Goal: Task Accomplishment & Management: Manage account settings

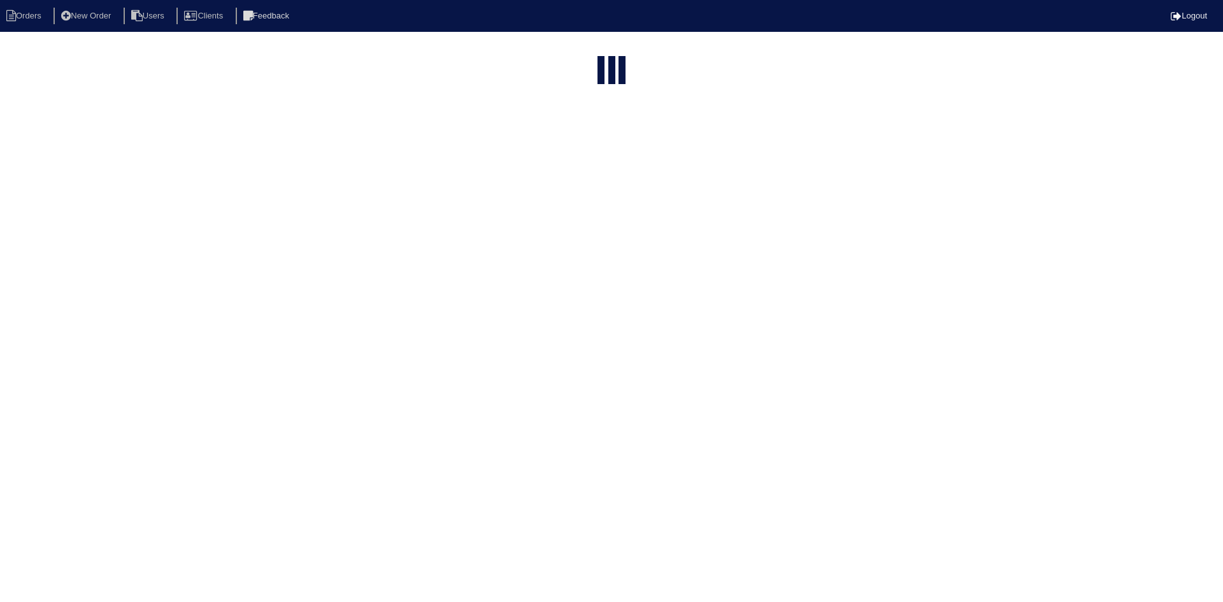
select select "15"
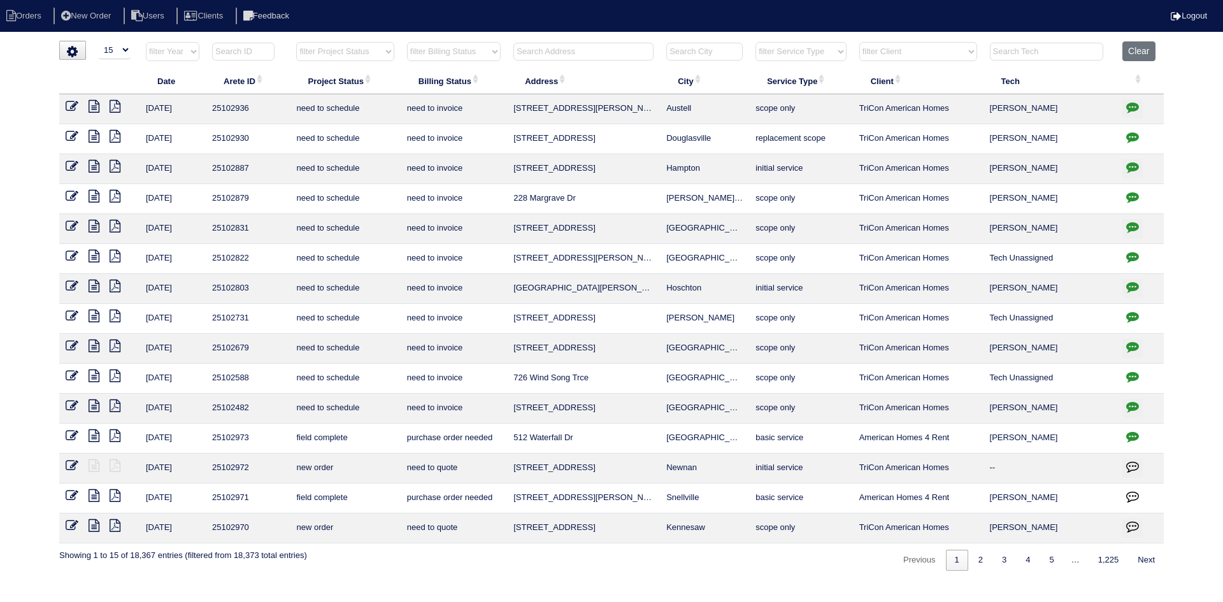
click at [564, 49] on input "text" at bounding box center [583, 52] width 140 height 18
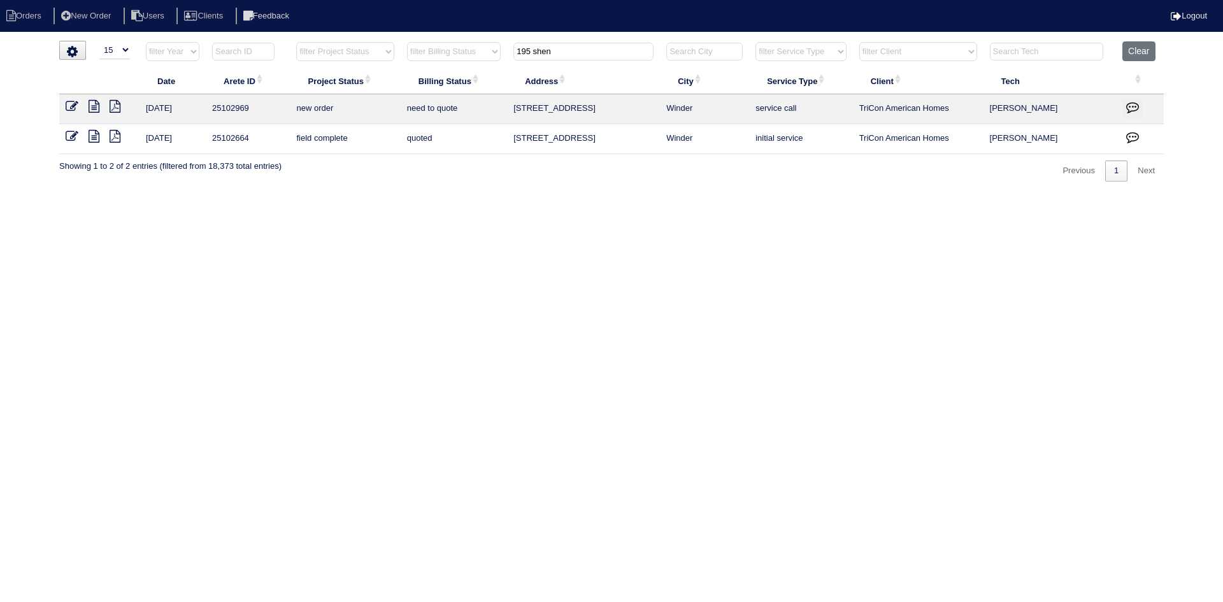
type input "195 shen"
click at [93, 106] on icon at bounding box center [94, 106] width 11 height 13
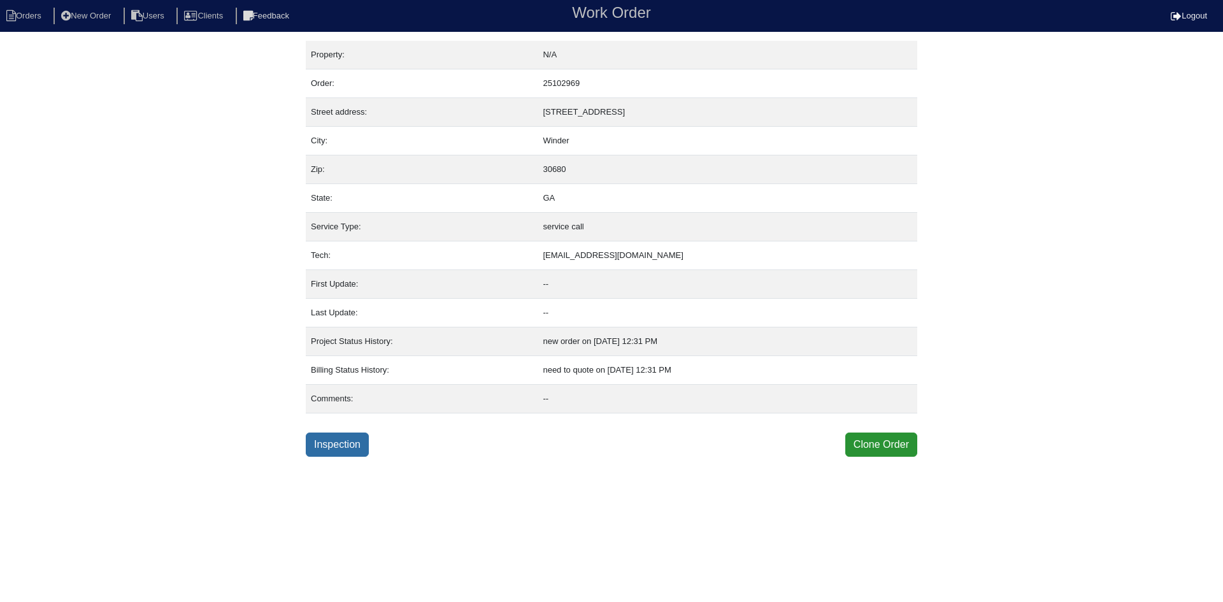
click at [340, 447] on link "Inspection" at bounding box center [337, 444] width 63 height 24
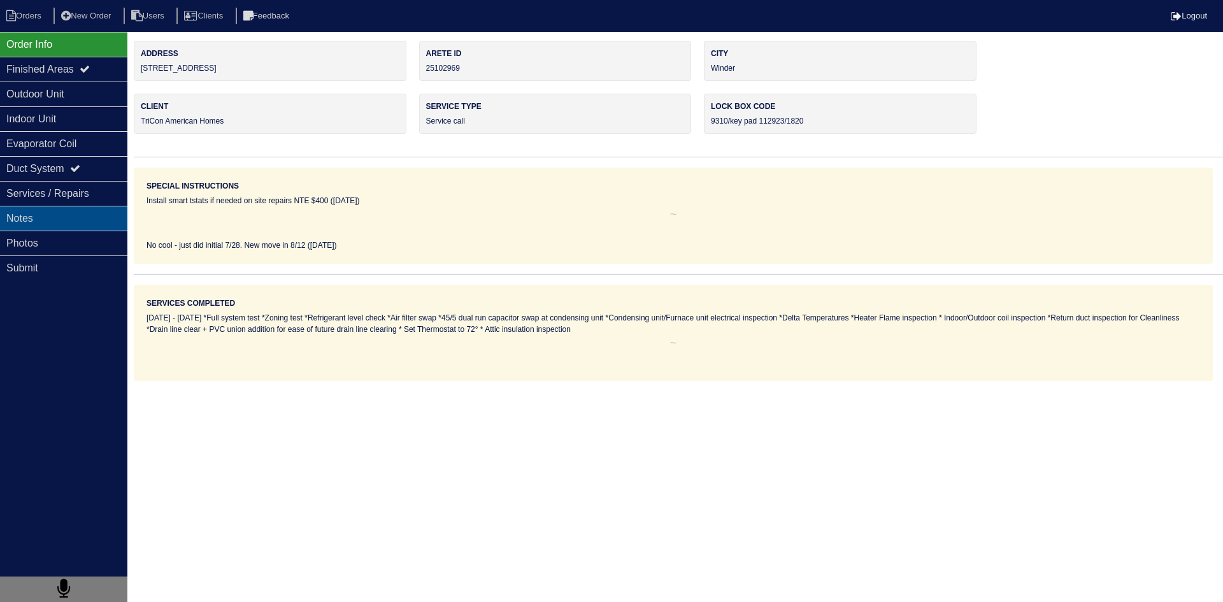
click at [64, 224] on div "Notes" at bounding box center [63, 218] width 127 height 25
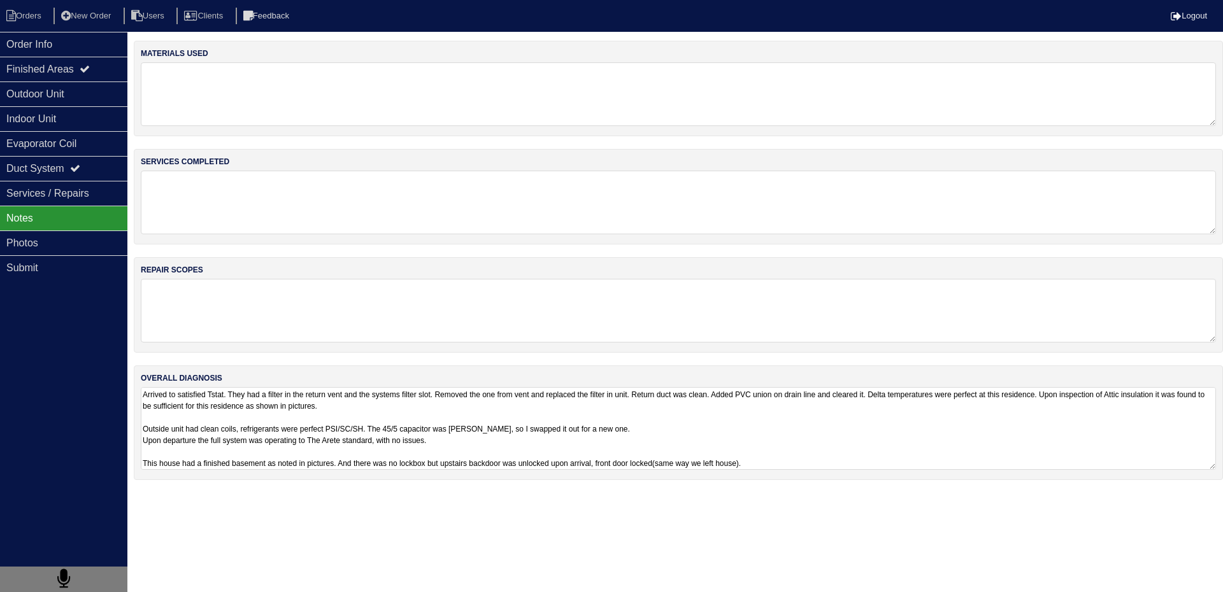
click at [242, 398] on textarea "Arrived to satisfied Tstat. They had a filter in the return vent and the system…" at bounding box center [678, 428] width 1075 height 83
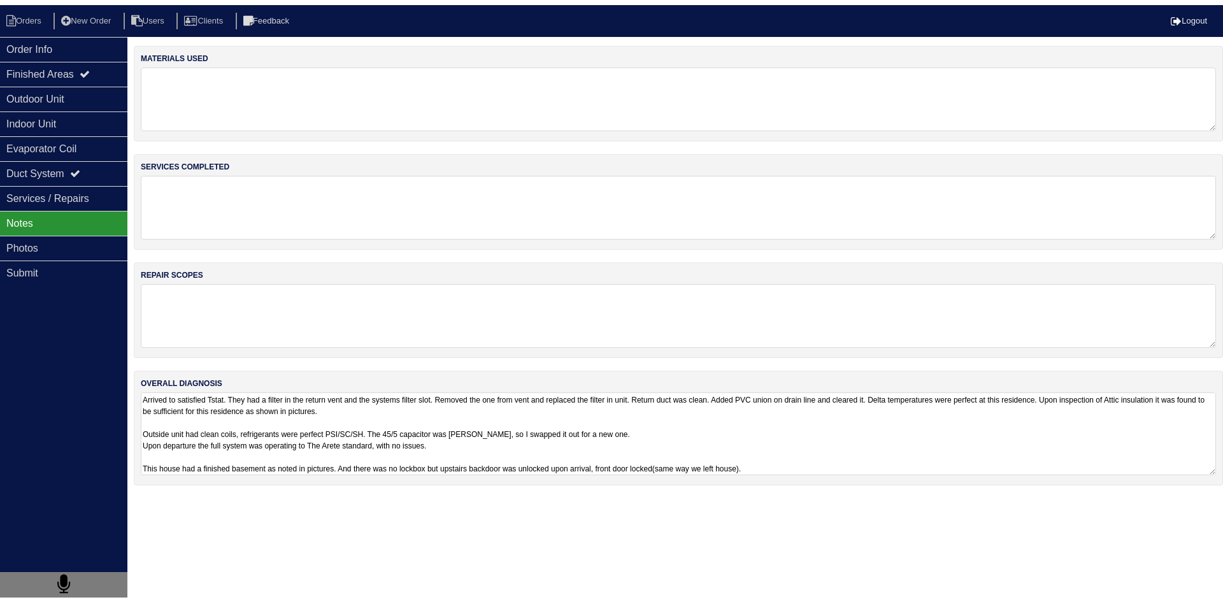
scroll to position [1, 0]
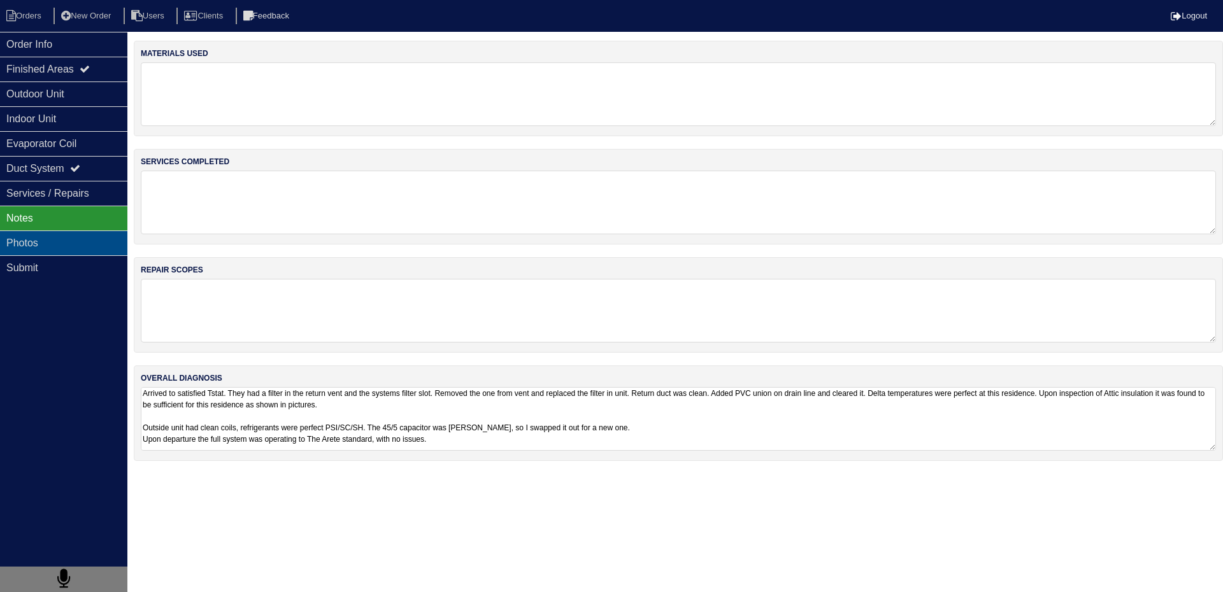
click at [73, 244] on div "Photos" at bounding box center [63, 243] width 127 height 25
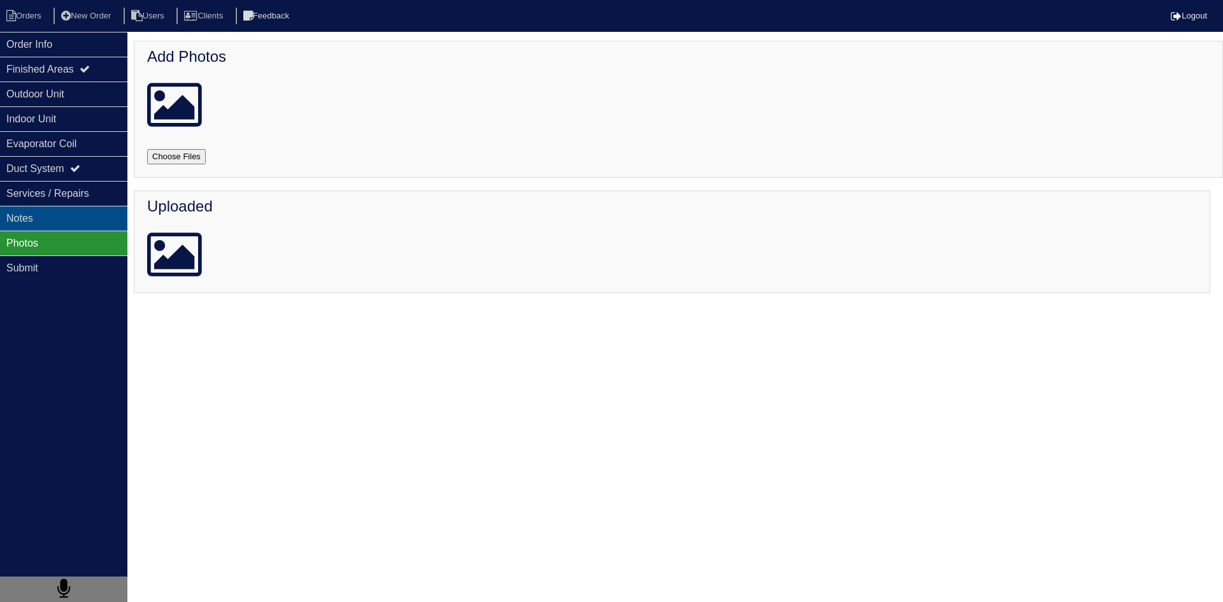
click at [80, 217] on div "Notes" at bounding box center [63, 218] width 127 height 25
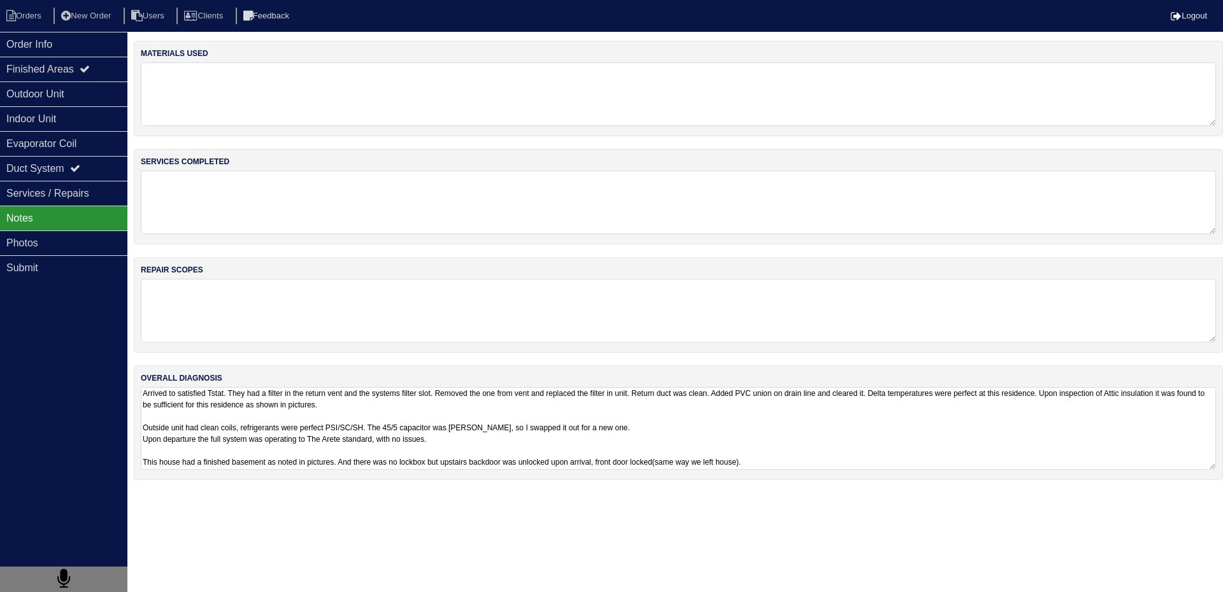
click at [459, 405] on textarea "Arrived to satisfied Tstat. They had a filter in the return vent and the system…" at bounding box center [678, 428] width 1075 height 83
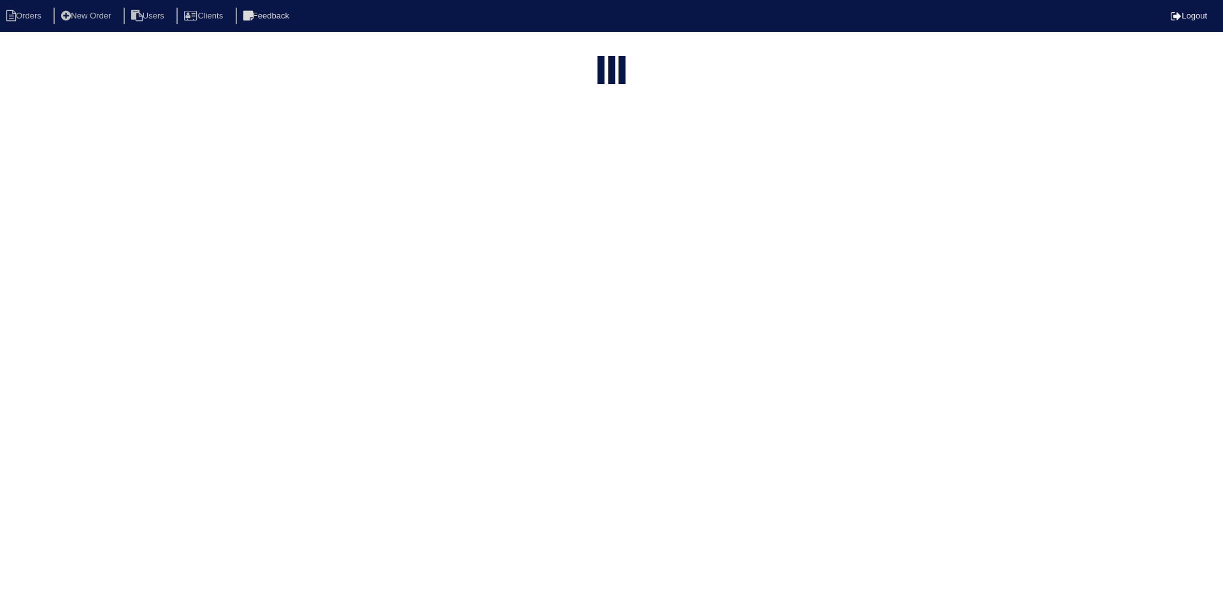
select select "15"
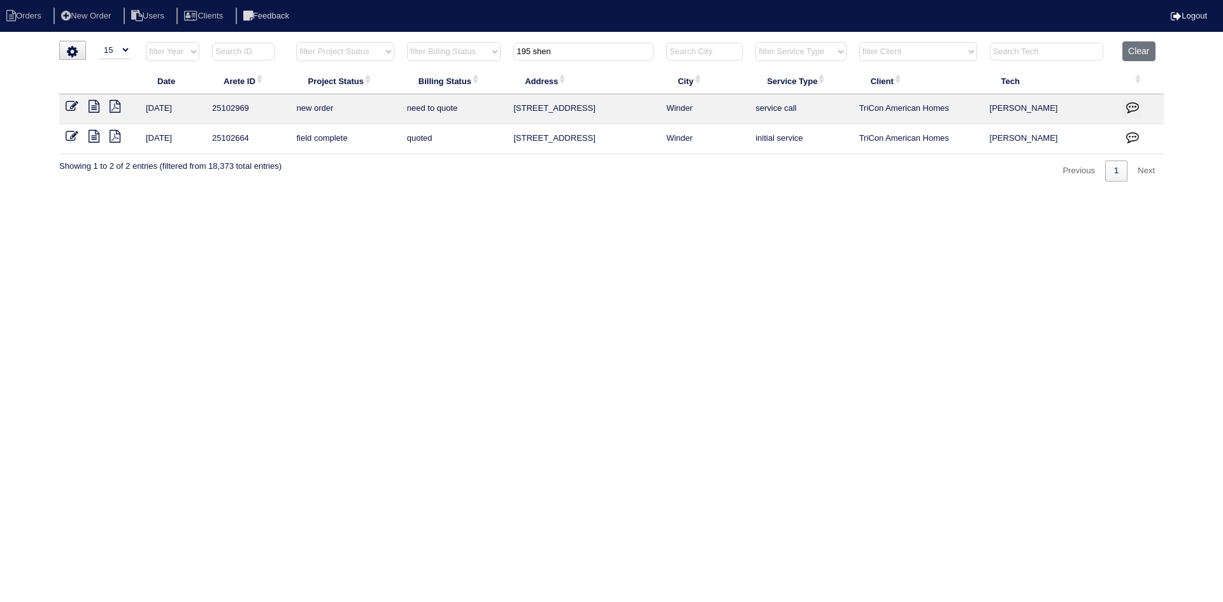
click at [96, 136] on icon at bounding box center [94, 136] width 11 height 13
drag, startPoint x: 573, startPoint y: 54, endPoint x: 501, endPoint y: 61, distance: 72.3
click at [501, 61] on tr "filter Year -- Any Year -- 2025 2024 2023 2022 2021 2020 2019 filter Project St…" at bounding box center [611, 54] width 1104 height 26
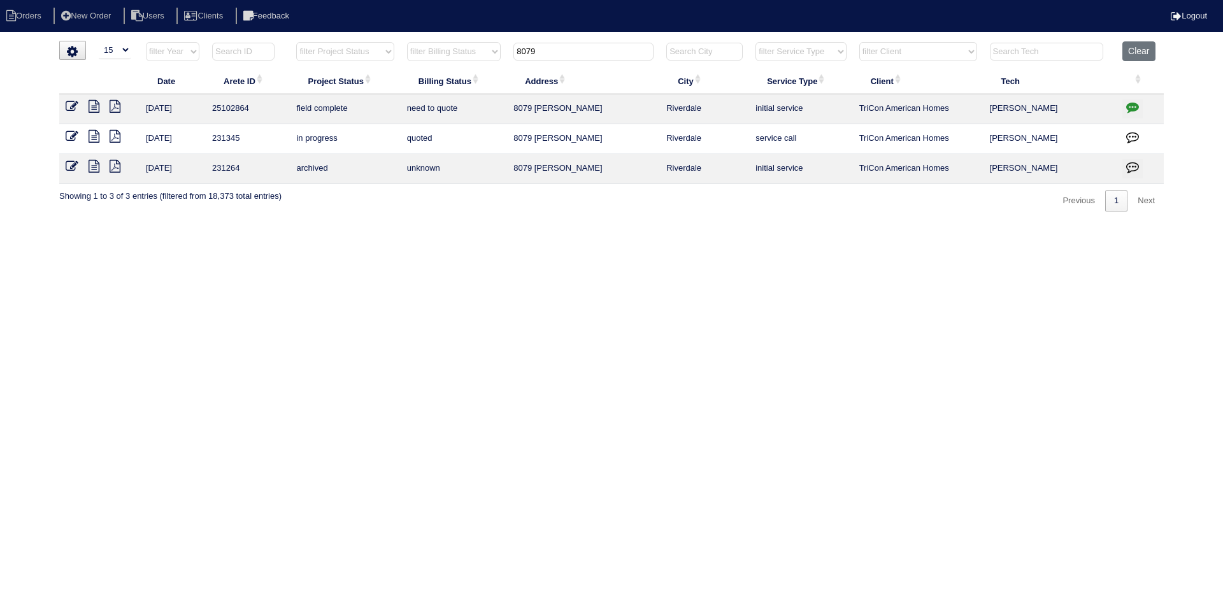
type input "8079"
click at [96, 105] on icon at bounding box center [94, 106] width 11 height 13
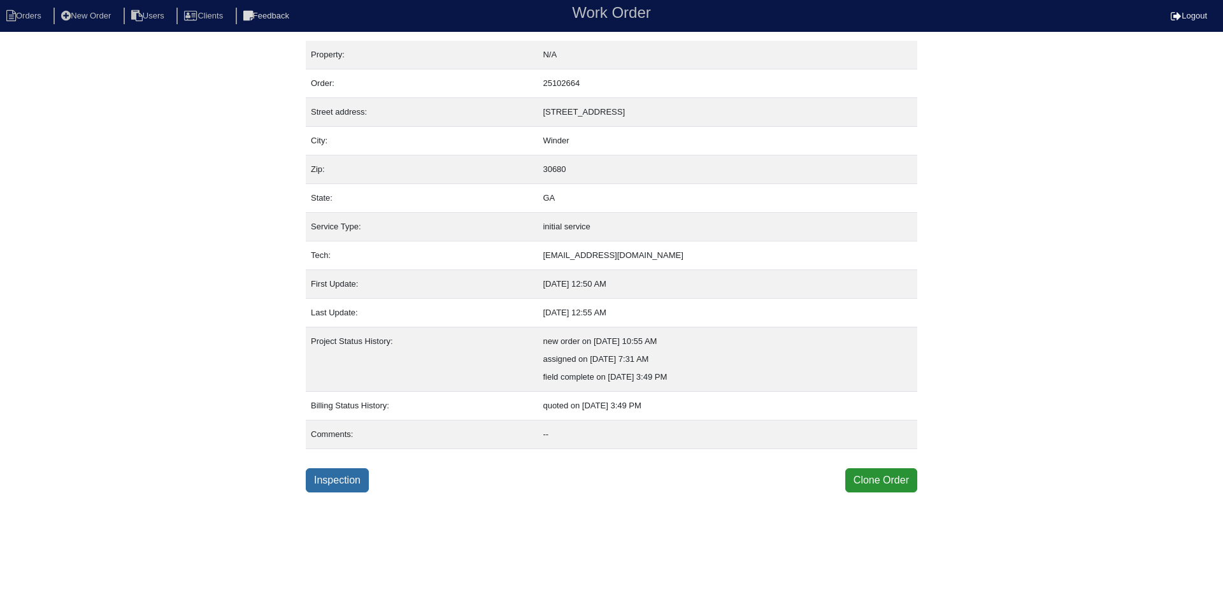
click at [330, 478] on link "Inspection" at bounding box center [337, 480] width 63 height 24
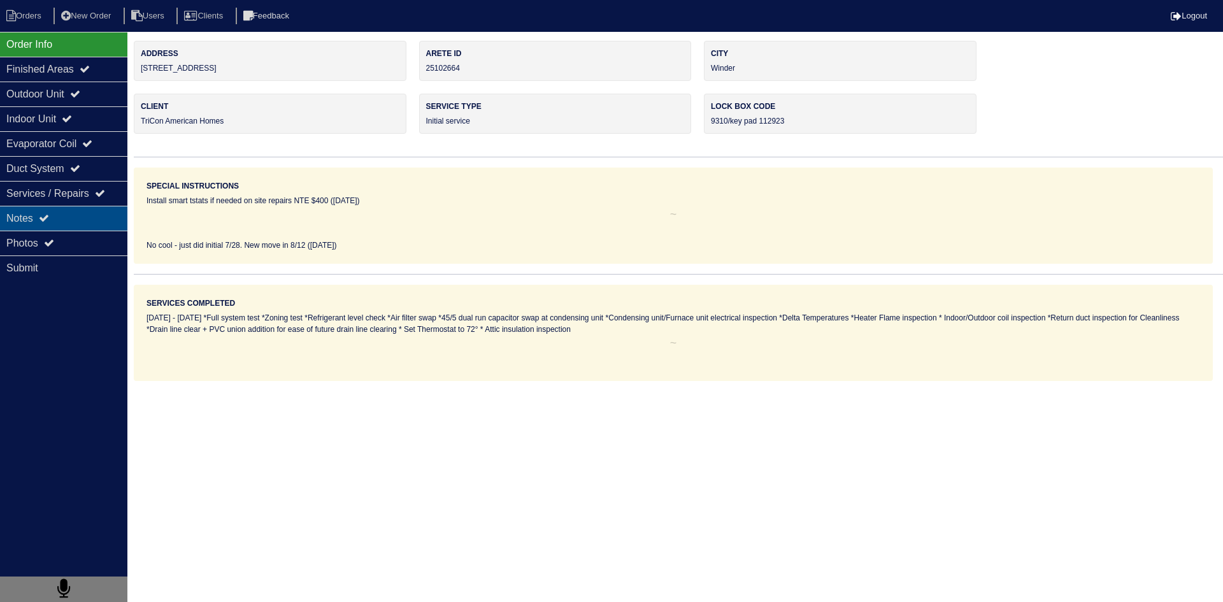
click at [99, 225] on div "Notes" at bounding box center [63, 218] width 127 height 25
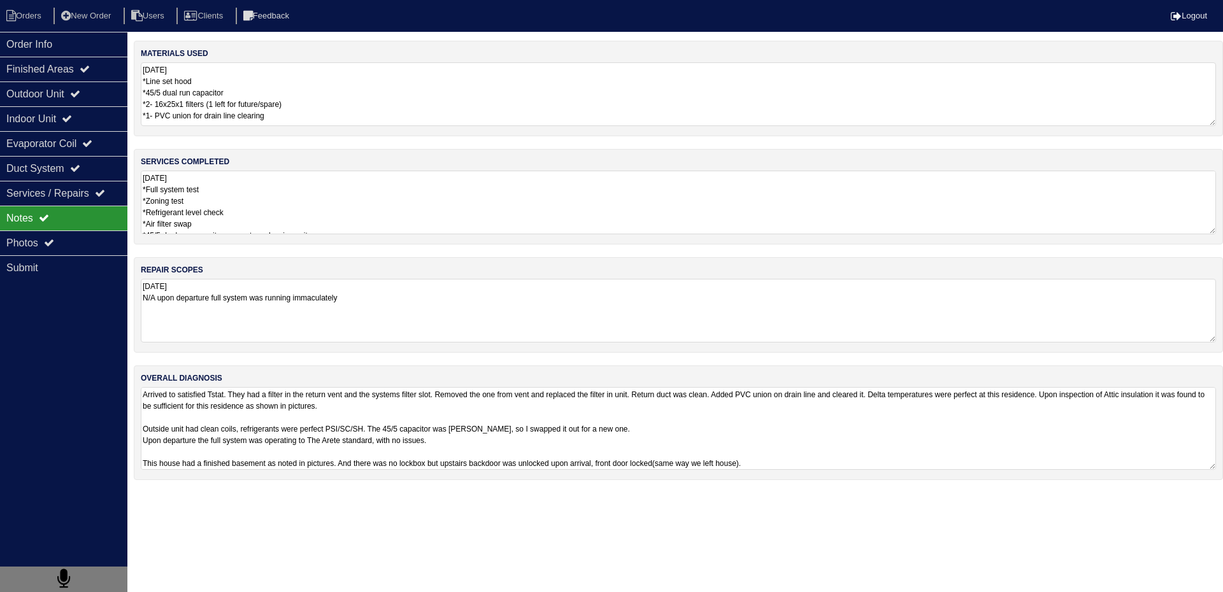
click at [222, 408] on textarea "Arrived to satisfied Tstat. They had a filter in the return vent and the system…" at bounding box center [678, 428] width 1075 height 83
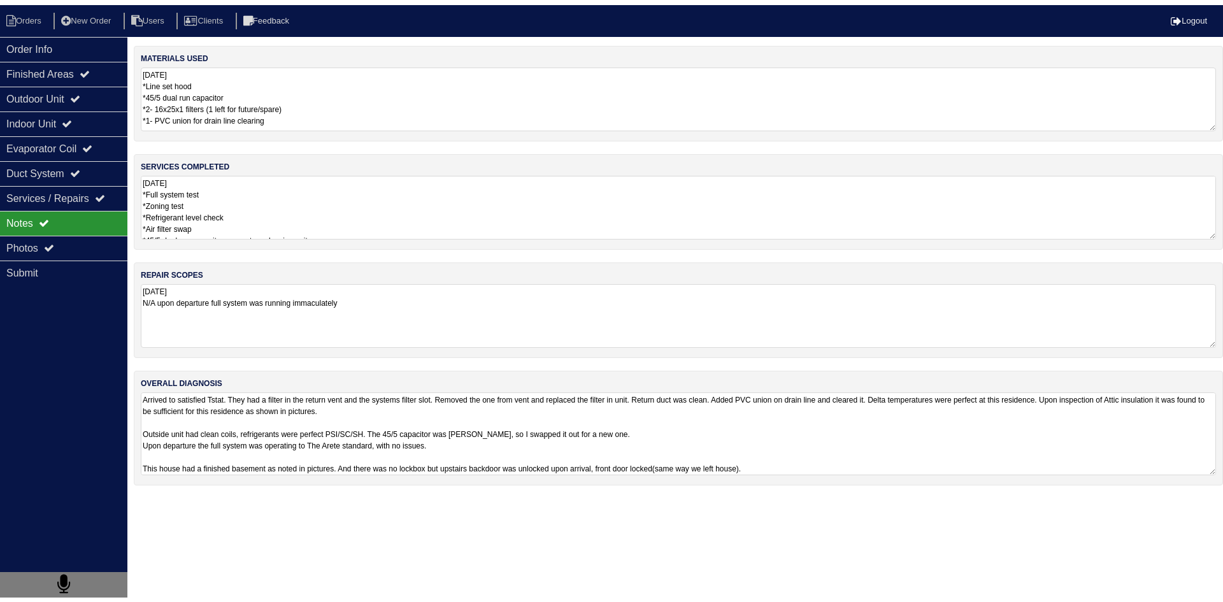
scroll to position [1, 0]
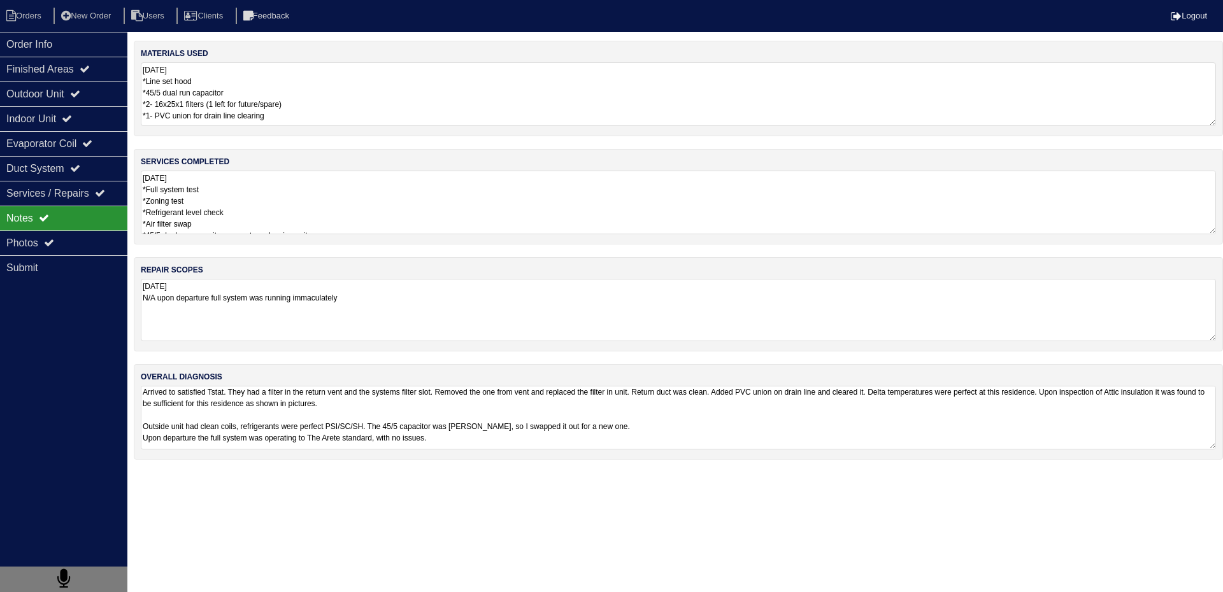
click at [294, 309] on textarea "07/28/2025 N/A upon departure full system was running immaculately" at bounding box center [678, 310] width 1075 height 62
click at [272, 211] on textarea "07/28/2025 *Full system test *Zoning test *Refrigerant level check *Air filter …" at bounding box center [678, 203] width 1075 height 64
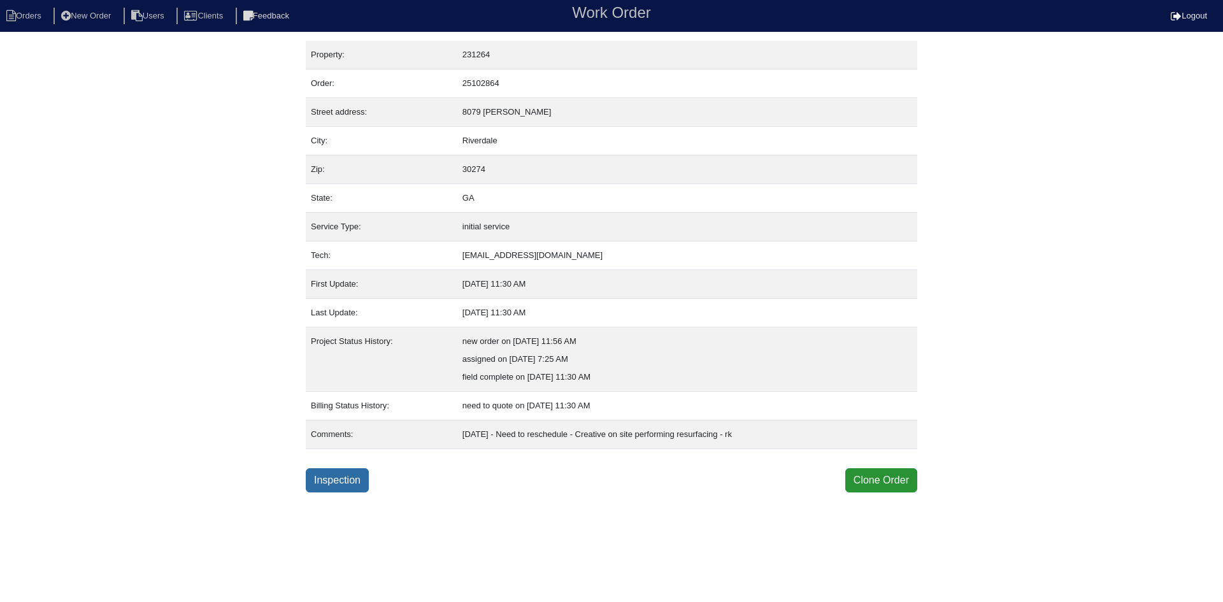
click at [343, 473] on link "Inspection" at bounding box center [337, 480] width 63 height 24
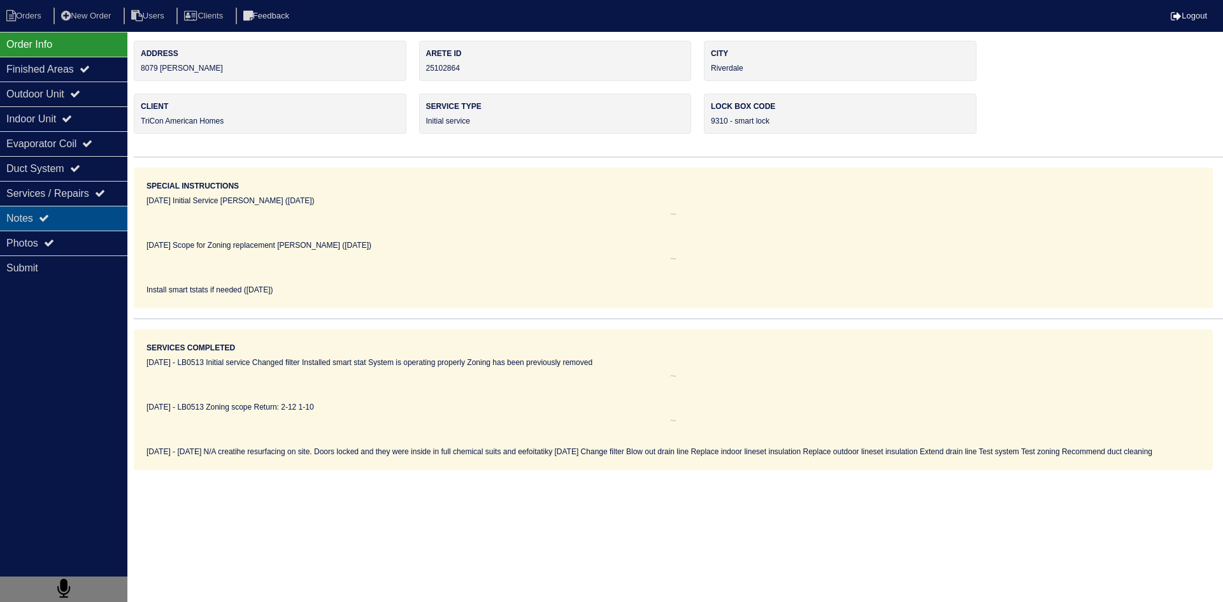
click at [83, 220] on div "Notes" at bounding box center [63, 218] width 127 height 25
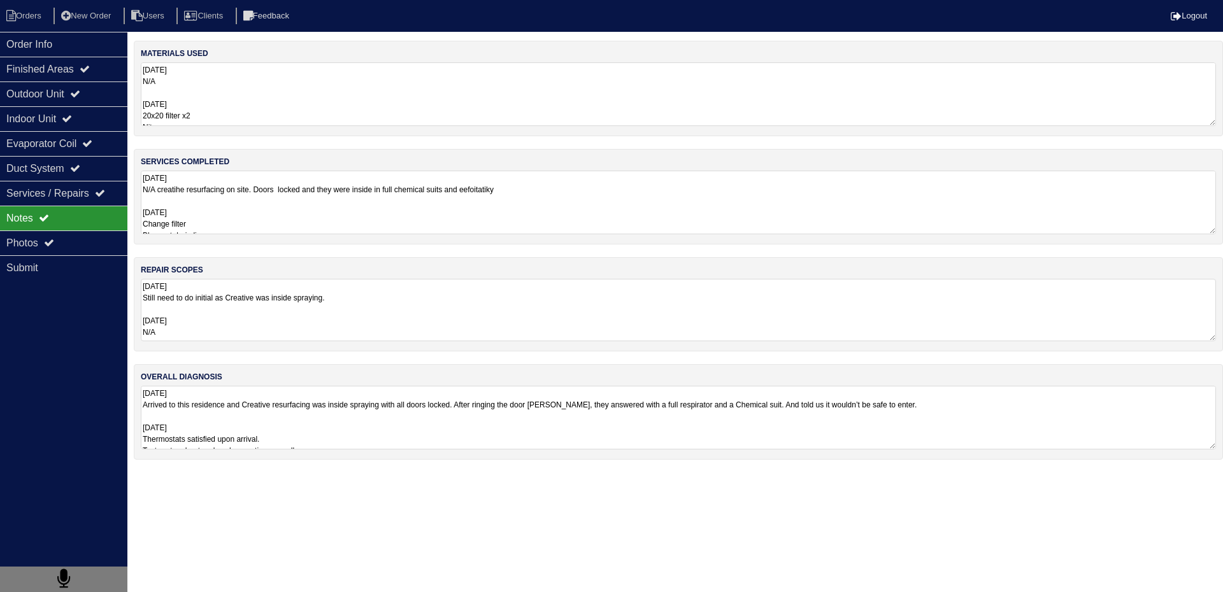
click at [208, 301] on textarea "[DATE] Still need to do initial as Creative was inside spraying. [DATE] N/A" at bounding box center [678, 310] width 1075 height 62
click at [253, 408] on textarea "[DATE] Arrived to this residence and Creative resurfacing was inside spraying w…" at bounding box center [678, 418] width 1075 height 64
click at [29, 90] on div "Outdoor Unit" at bounding box center [63, 94] width 127 height 25
